Goal: Task Accomplishment & Management: Complete application form

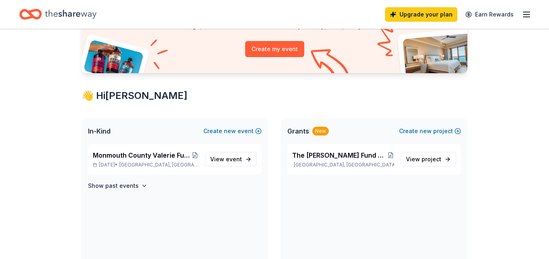
scroll to position [137, 0]
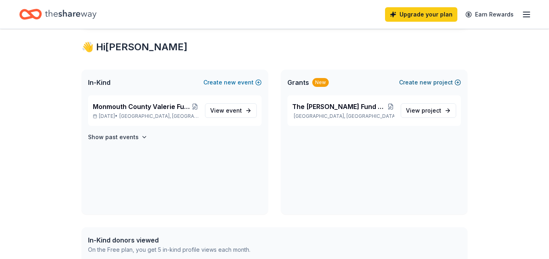
click at [414, 80] on button "Create new project" at bounding box center [430, 83] width 62 height 10
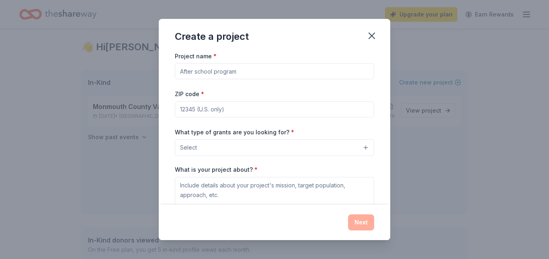
click at [271, 74] on input "Project name *" at bounding box center [274, 71] width 199 height 16
drag, startPoint x: 223, startPoint y: 69, endPoint x: 169, endPoint y: 74, distance: 53.7
click at [169, 74] on div "Project name * The Fair Haven ZIP code * What type of grants are you looking fo…" at bounding box center [275, 128] width 232 height 154
type input "Education Foundation of [GEOGRAPHIC_DATA]"
type input "07760"
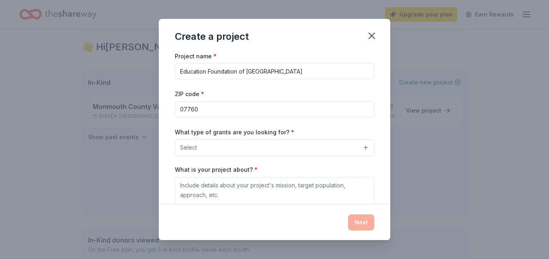
click at [181, 147] on span "Select" at bounding box center [188, 148] width 17 height 10
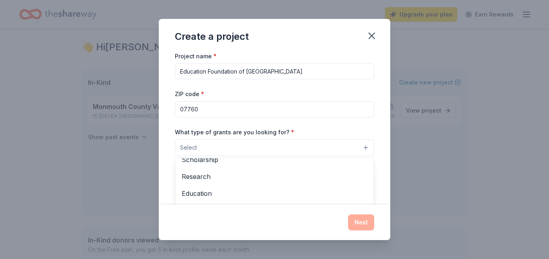
scroll to position [63, 0]
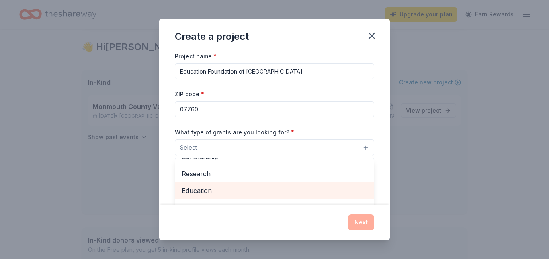
click at [228, 191] on span "Education" at bounding box center [275, 190] width 186 height 10
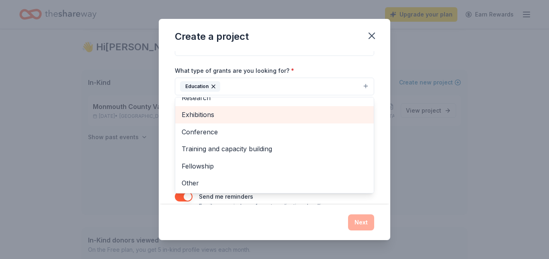
scroll to position [62, 0]
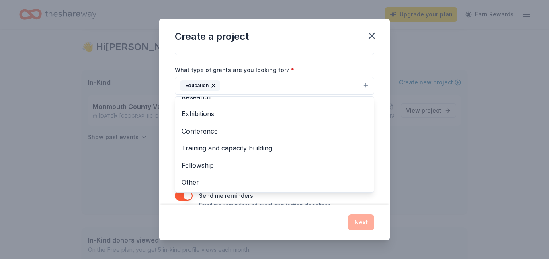
click at [320, 66] on div "What type of grants are you looking for? * Education Projects & programming Gen…" at bounding box center [274, 80] width 199 height 30
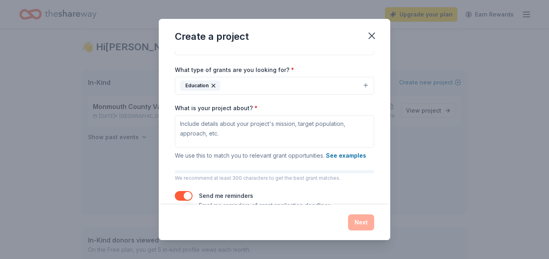
scroll to position [68, 0]
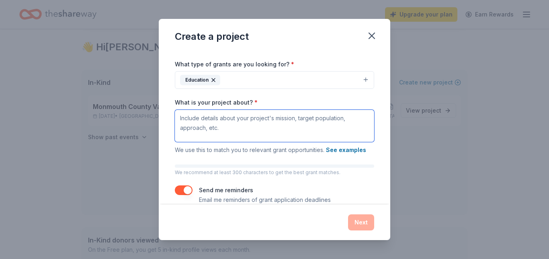
click at [185, 119] on textarea "What is your project about? *" at bounding box center [274, 126] width 199 height 32
paste textarea "The Education Foundation of Fair Haven is a non-profit 501(c)(3)* organization …"
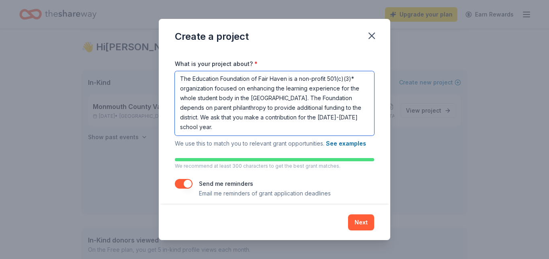
scroll to position [113, 0]
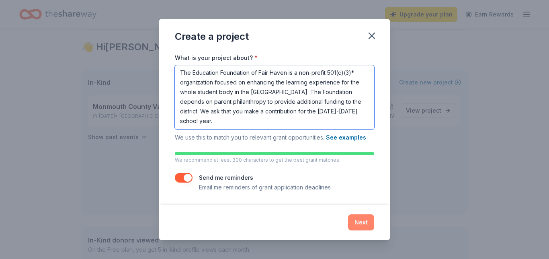
type textarea "The Education Foundation of Fair Haven is a non-profit 501(c)(3)* organization …"
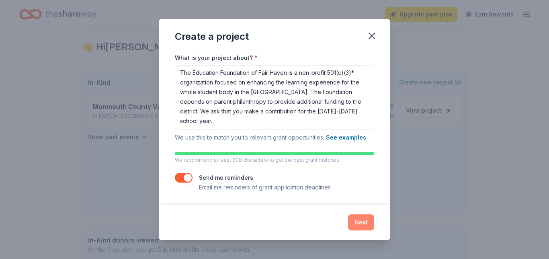
click at [360, 222] on button "Next" at bounding box center [361, 222] width 26 height 16
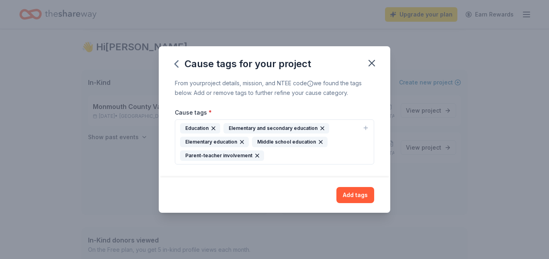
scroll to position [0, 0]
click at [355, 195] on button "Add tags" at bounding box center [356, 195] width 38 height 16
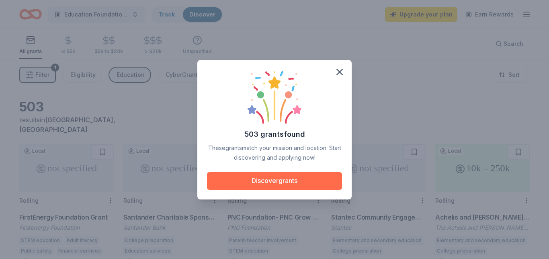
click at [264, 176] on button "Discover grants" at bounding box center [274, 181] width 135 height 18
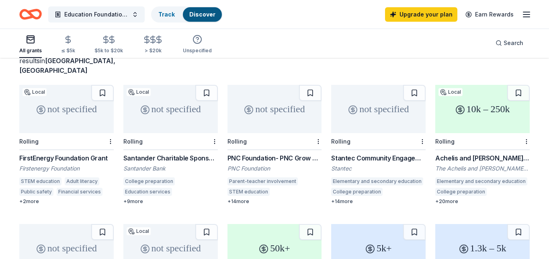
scroll to position [62, 0]
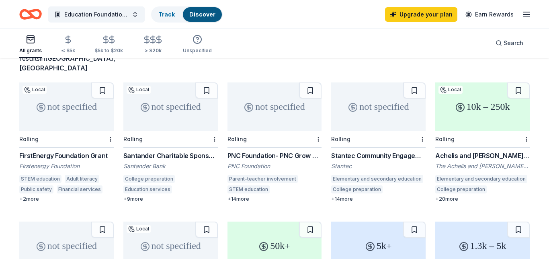
click at [255, 151] on div "PNC Foundation- PNC Grow Up Great" at bounding box center [275, 156] width 94 height 10
click at [524, 14] on line "button" at bounding box center [527, 14] width 6 height 0
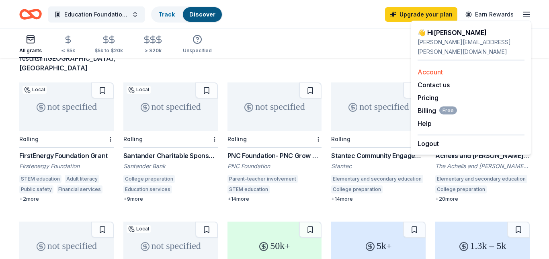
click at [435, 68] on link "Account" at bounding box center [430, 72] width 25 height 8
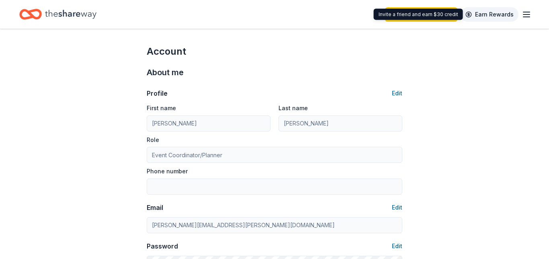
click at [485, 11] on link "Earn Rewards" at bounding box center [490, 14] width 58 height 14
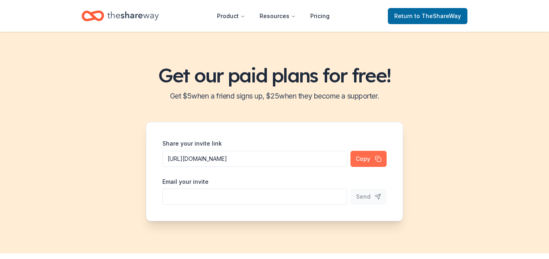
click at [371, 158] on button "Copy" at bounding box center [369, 159] width 36 height 16
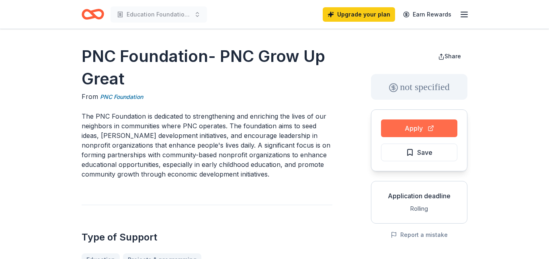
click at [412, 131] on button "Apply" at bounding box center [419, 128] width 76 height 18
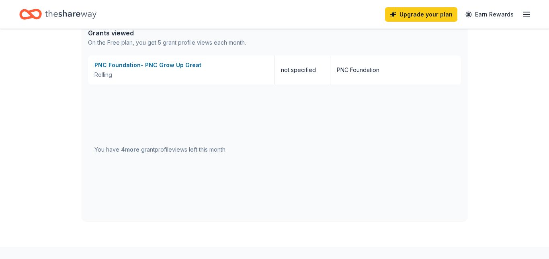
scroll to position [329, 0]
